Goal: Transaction & Acquisition: Purchase product/service

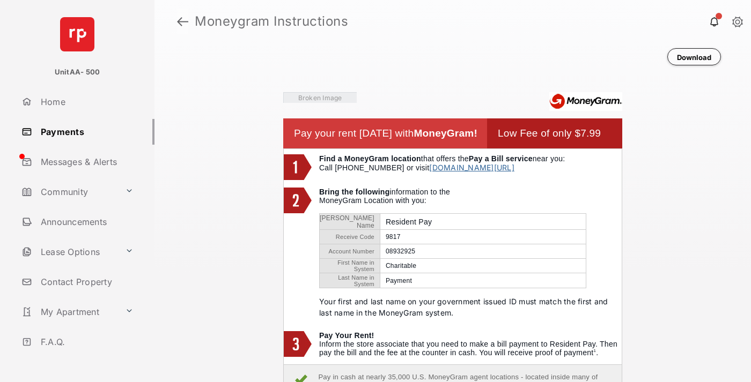
click at [182, 21] on link at bounding box center [182, 22] width 11 height 26
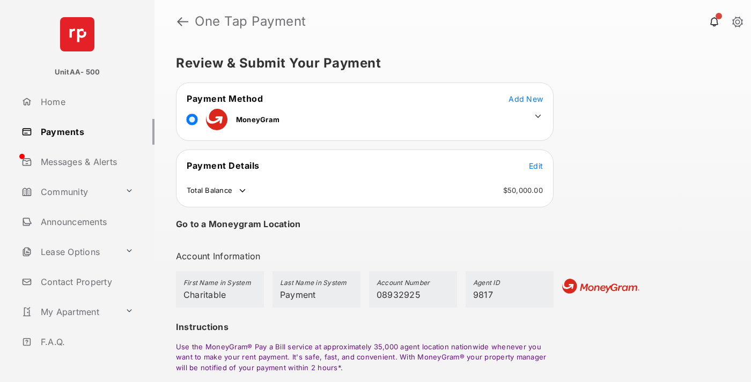
click at [536, 166] on span "Edit" at bounding box center [536, 165] width 14 height 9
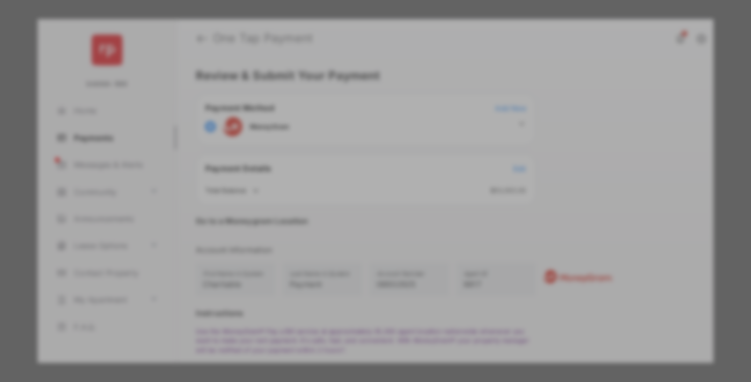
click at [356, 216] on div "Other Amount" at bounding box center [356, 215] width 174 height 18
type input "****"
click at [339, 295] on button "Save" at bounding box center [339, 283] width 54 height 26
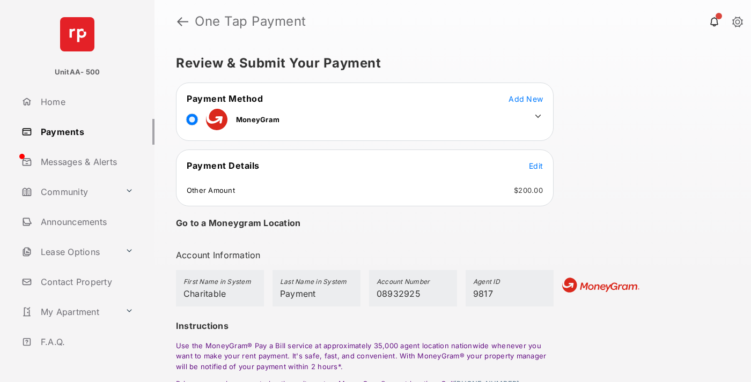
click at [538, 116] on icon at bounding box center [538, 117] width 10 height 10
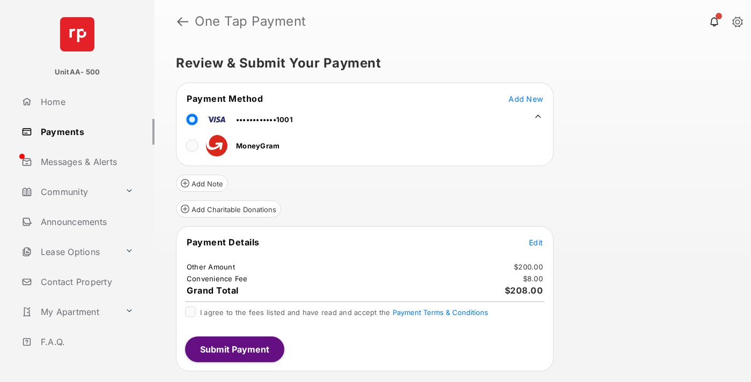
click at [228, 209] on button "Add Charitable Donations" at bounding box center [228, 209] width 105 height 17
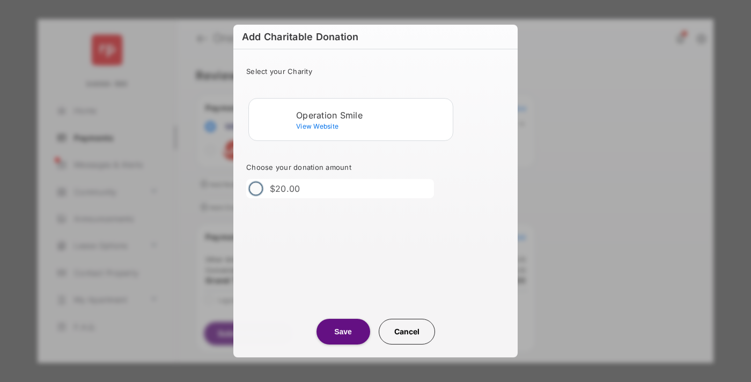
click at [372, 115] on div "Operation Smile" at bounding box center [372, 115] width 152 height 10
click at [343, 332] on button "Save" at bounding box center [343, 332] width 54 height 26
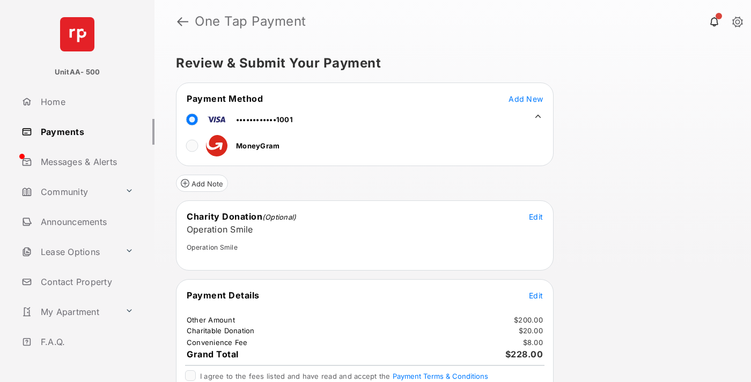
click at [536, 295] on span "Edit" at bounding box center [536, 295] width 14 height 9
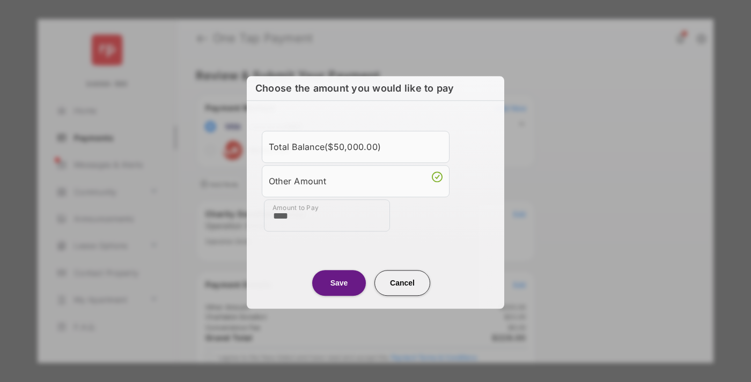
click at [339, 282] on button "Save" at bounding box center [339, 283] width 54 height 26
